Goal: Information Seeking & Learning: Understand process/instructions

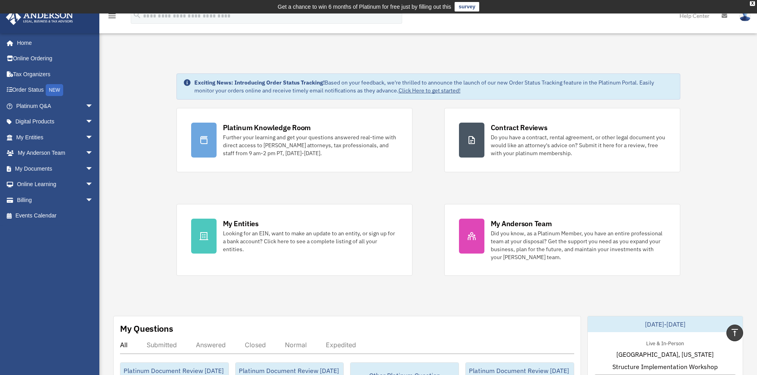
scroll to position [278, 0]
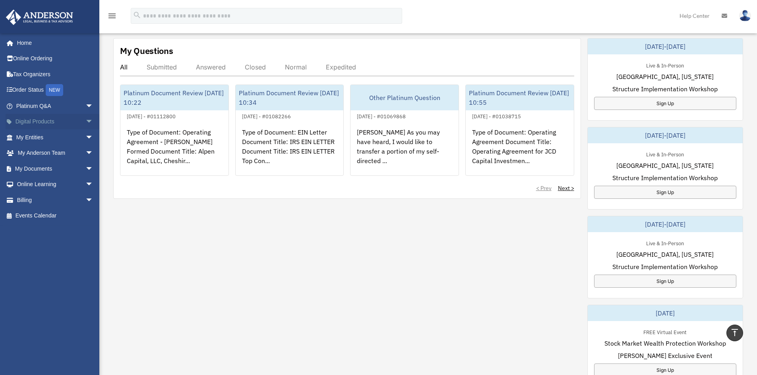
click at [87, 118] on span "arrow_drop_down" at bounding box center [93, 122] width 16 height 16
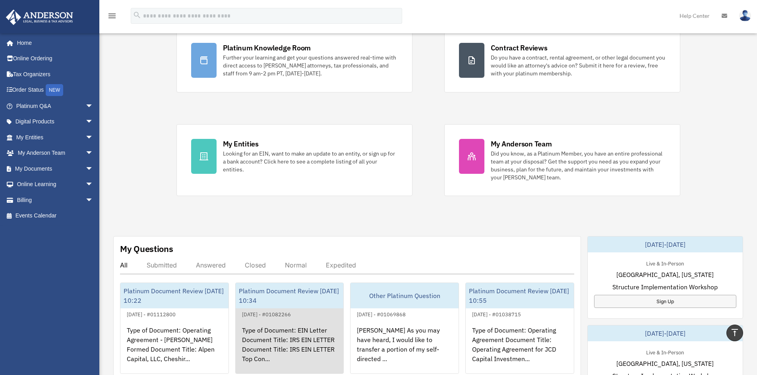
scroll to position [79, 0]
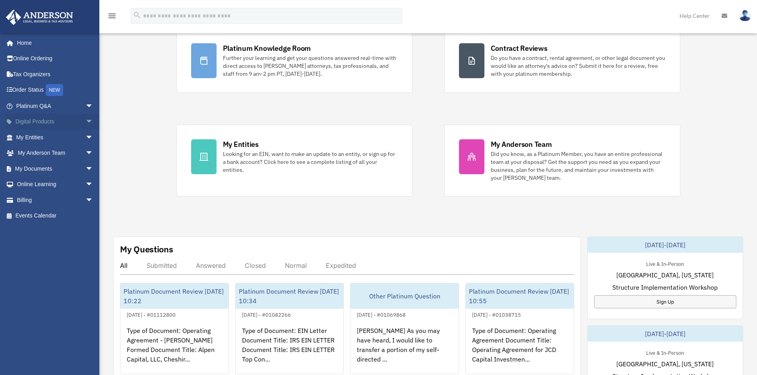
click at [87, 118] on span "arrow_drop_down" at bounding box center [93, 122] width 16 height 16
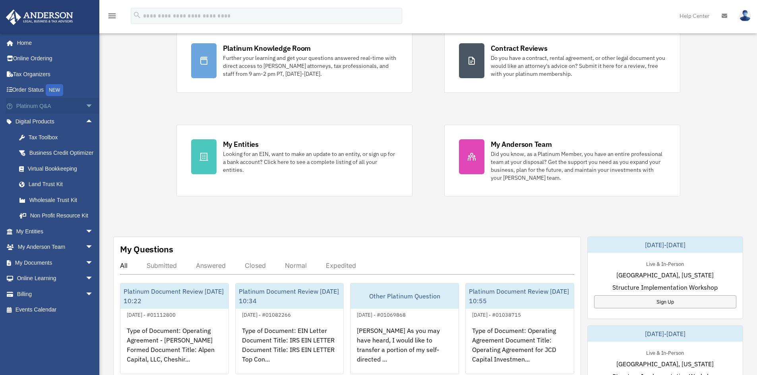
click at [87, 108] on span "arrow_drop_down" at bounding box center [93, 106] width 16 height 16
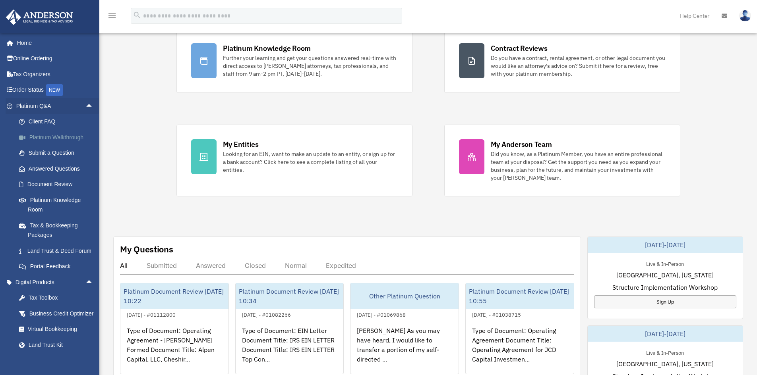
click at [69, 137] on link "Platinum Walkthrough" at bounding box center [58, 138] width 94 height 16
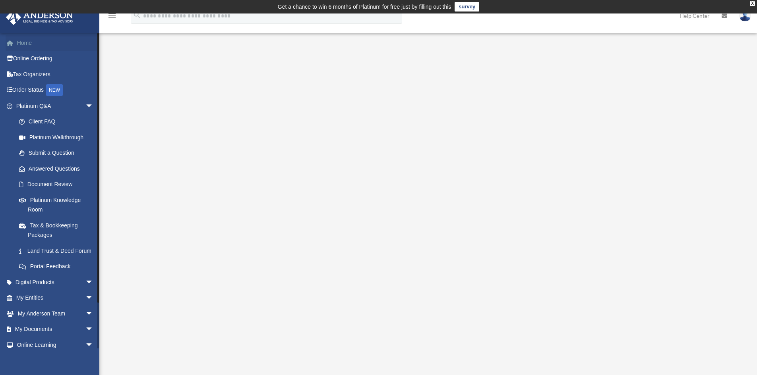
click at [27, 46] on link "Home" at bounding box center [56, 43] width 100 height 16
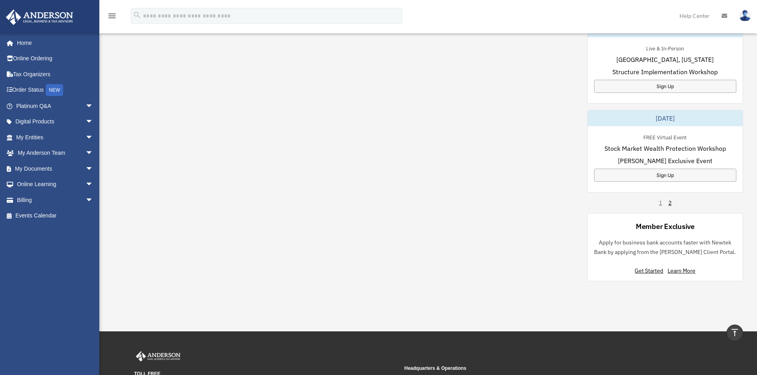
scroll to position [477, 0]
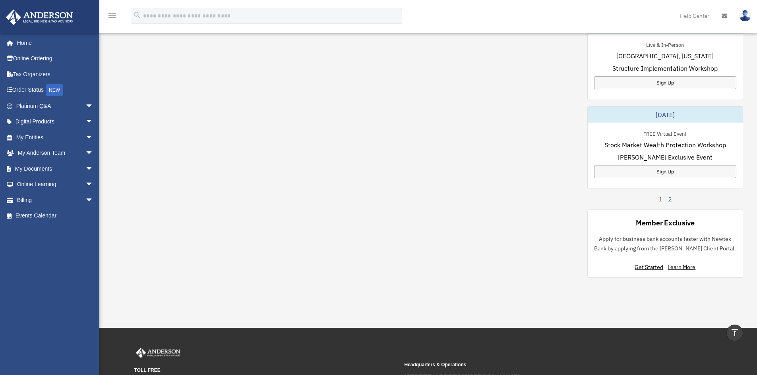
click at [671, 199] on link "2" at bounding box center [669, 199] width 3 height 8
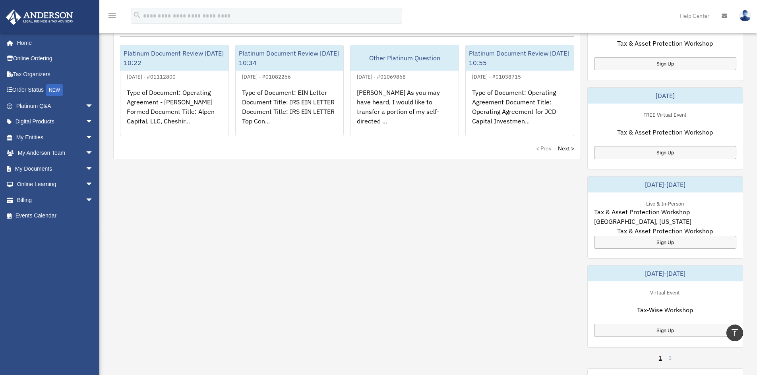
scroll to position [278, 0]
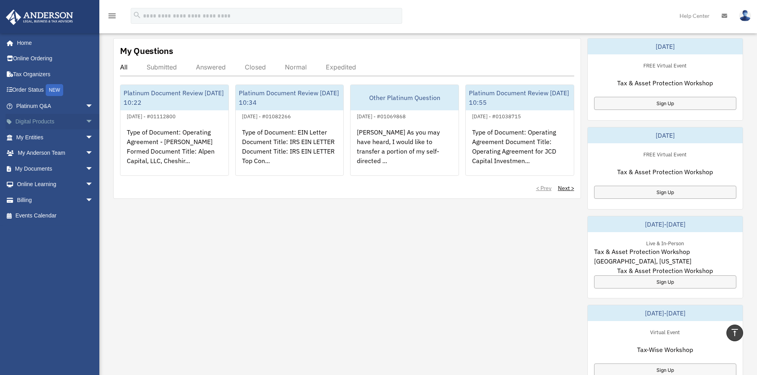
click at [86, 122] on span "arrow_drop_down" at bounding box center [93, 122] width 16 height 16
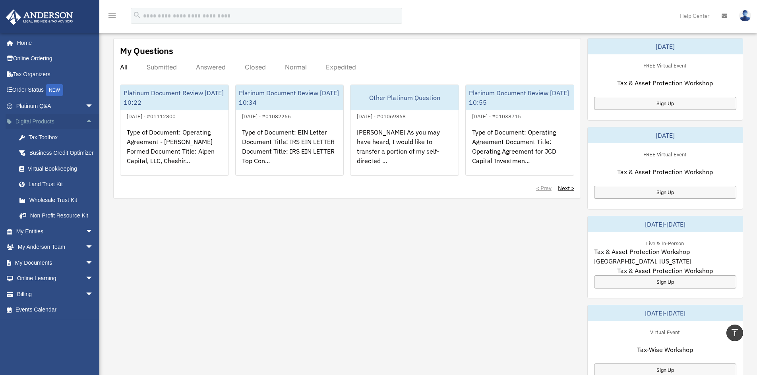
click at [86, 122] on span "arrow_drop_up" at bounding box center [93, 122] width 16 height 16
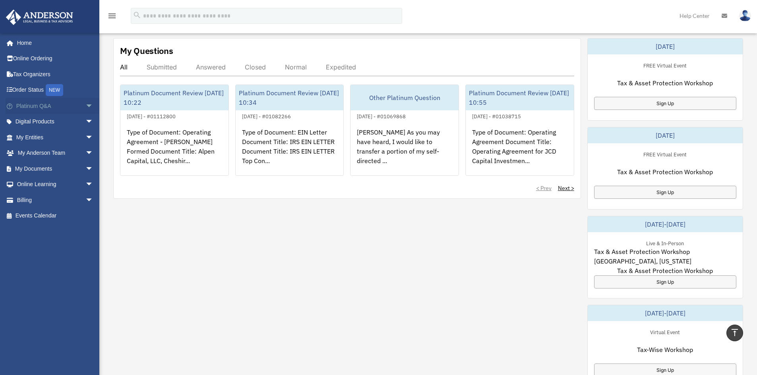
click at [88, 105] on span "arrow_drop_down" at bounding box center [93, 106] width 16 height 16
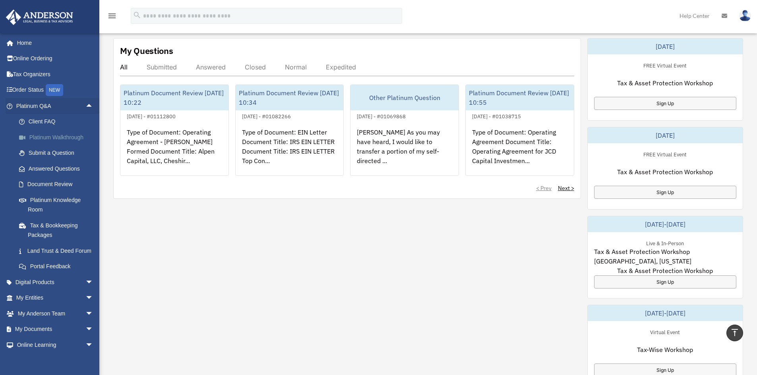
click at [71, 135] on link "Platinum Walkthrough" at bounding box center [58, 138] width 94 height 16
